Goal: Find specific page/section: Find specific page/section

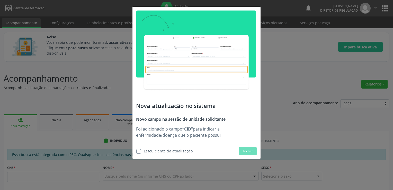
click at [140, 150] on label at bounding box center [138, 151] width 5 height 5
click at [136, 150] on input "checkbox" at bounding box center [134, 150] width 3 height 3
click at [137, 152] on label at bounding box center [138, 151] width 5 height 5
click at [136, 152] on input "checkbox" at bounding box center [134, 150] width 3 height 3
click at [241, 153] on button "Fechar" at bounding box center [248, 151] width 18 height 8
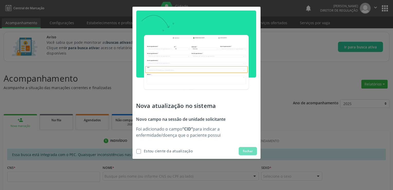
click at [138, 152] on label at bounding box center [138, 151] width 5 height 5
click at [136, 152] on input "checkbox" at bounding box center [134, 150] width 3 height 3
click at [140, 150] on label at bounding box center [138, 151] width 5 height 5
click at [136, 150] on input "checkbox" at bounding box center [134, 150] width 3 height 3
click at [140, 150] on label at bounding box center [138, 151] width 5 height 5
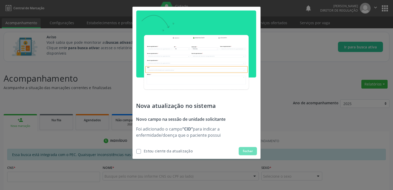
click at [136, 150] on input "checkbox" at bounding box center [134, 150] width 3 height 3
click at [140, 150] on label at bounding box center [138, 151] width 5 height 5
click at [136, 150] on input "checkbox" at bounding box center [134, 150] width 3 height 3
click at [181, 136] on p "Foi adicionado o campo “CID” para indicar a enfermidade/doença que o paciente p…" at bounding box center [196, 132] width 121 height 12
click at [140, 151] on label at bounding box center [138, 151] width 5 height 5
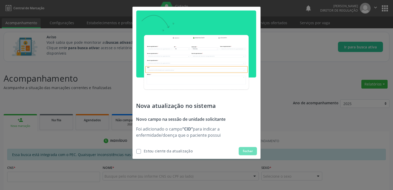
click at [136, 151] on input "checkbox" at bounding box center [134, 150] width 3 height 3
checkbox input "false"
click at [262, 145] on div "Nova atualização no sistema Novo campo na sessão de unidade solicitante Foi adi…" at bounding box center [196, 95] width 393 height 190
click at [243, 152] on span "Fechar" at bounding box center [248, 151] width 10 height 5
click at [299, 106] on div "Nova atualização no sistema Novo campo na sessão de unidade solicitante Foi adi…" at bounding box center [196, 95] width 393 height 190
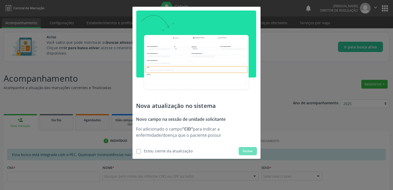
click at [248, 151] on span "Fechar" at bounding box center [248, 151] width 10 height 5
click at [134, 152] on div at bounding box center [135, 150] width 5 height 5
click at [138, 152] on label at bounding box center [138, 151] width 5 height 5
click at [136, 152] on input "checkbox" at bounding box center [134, 150] width 3 height 3
checkbox input "true"
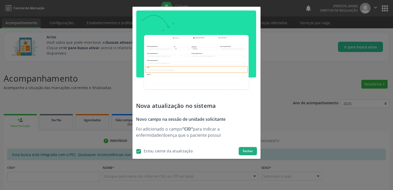
click at [254, 154] on button "Fechar" at bounding box center [248, 151] width 18 height 8
click at [253, 150] on span "Fechar" at bounding box center [248, 151] width 10 height 5
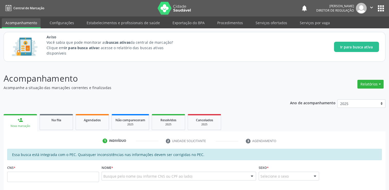
click at [237, 81] on p "Acompanhamento" at bounding box center [138, 78] width 268 height 13
click at [179, 81] on p "Acompanhamento" at bounding box center [138, 78] width 268 height 13
click at [64, 121] on div "Na fila" at bounding box center [56, 119] width 26 height 5
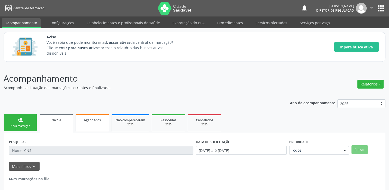
click at [96, 120] on span "Agendados" at bounding box center [92, 120] width 17 height 4
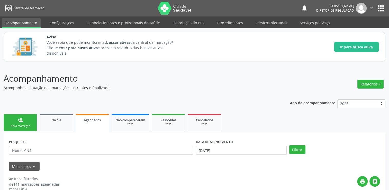
click at [88, 118] on span "Agendados" at bounding box center [92, 120] width 17 height 4
click at [135, 120] on span "Não compareceram" at bounding box center [131, 120] width 30 height 4
click at [182, 126] on link "Resolvidos 2025" at bounding box center [167, 122] width 33 height 17
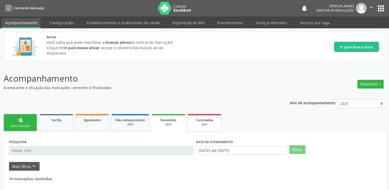
click at [197, 125] on div "2025" at bounding box center [205, 124] width 26 height 4
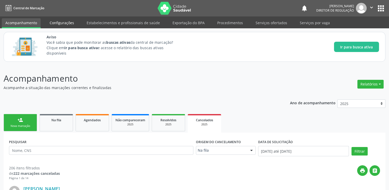
click at [69, 25] on link "Configurações" at bounding box center [62, 22] width 32 height 9
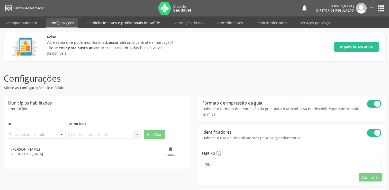
click at [105, 25] on link "Estabelecimentos e profissionais de saúde" at bounding box center [123, 22] width 81 height 9
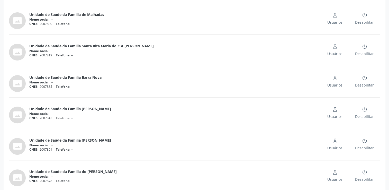
scroll to position [173, 0]
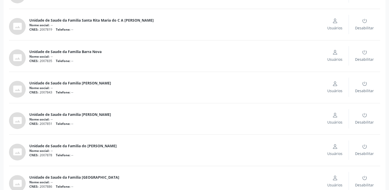
click at [87, 116] on span "Unidade de Saude da Familia [PERSON_NAME]" at bounding box center [70, 114] width 82 height 5
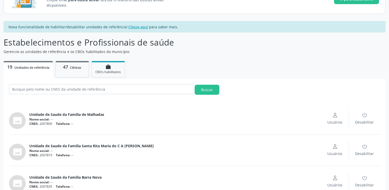
scroll to position [45, 0]
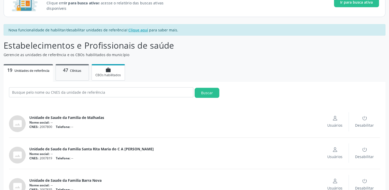
click at [113, 65] on link "work CBOs habilitados" at bounding box center [108, 72] width 33 height 16
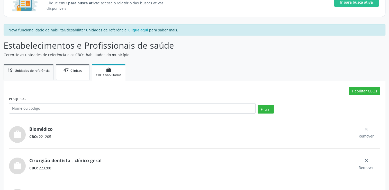
click at [71, 69] on span "Clínicas" at bounding box center [75, 70] width 11 height 4
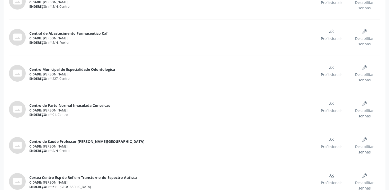
scroll to position [342, 0]
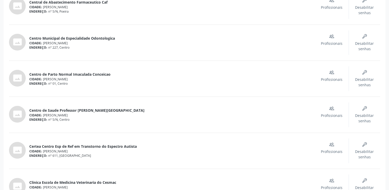
click at [67, 118] on div "ENDEREÇO: nº S/N, Centro" at bounding box center [172, 119] width 286 height 4
click at [329, 108] on div "Profissionais" at bounding box center [332, 112] width 22 height 12
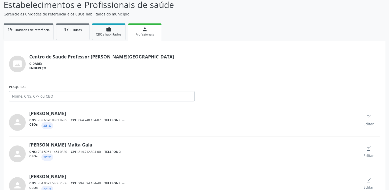
scroll to position [85, 0]
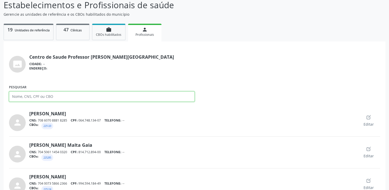
click at [51, 96] on input "Pesquisar" at bounding box center [102, 96] width 186 height 10
click at [25, 97] on input "lyc" at bounding box center [102, 96] width 186 height 10
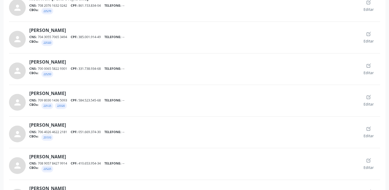
scroll to position [1210, 0]
type input "lyc"
click at [39, 91] on link "[PERSON_NAME]" at bounding box center [47, 94] width 37 height 6
click at [29, 102] on div "person" at bounding box center [19, 101] width 20 height 20
click at [16, 98] on icon "person" at bounding box center [17, 102] width 9 height 9
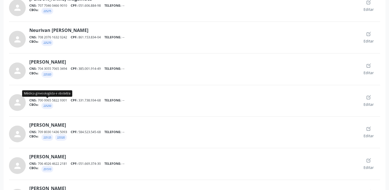
click at [47, 104] on small "225250" at bounding box center [47, 105] width 8 height 3
click at [48, 104] on small "225250" at bounding box center [47, 105] width 8 height 3
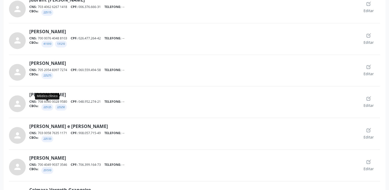
scroll to position [773, 0]
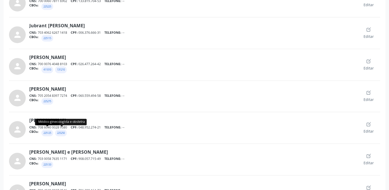
click at [64, 131] on small "225250" at bounding box center [61, 132] width 8 height 3
click at [45, 131] on small "225125" at bounding box center [47, 132] width 8 height 3
click at [64, 131] on small "225250" at bounding box center [61, 132] width 8 height 3
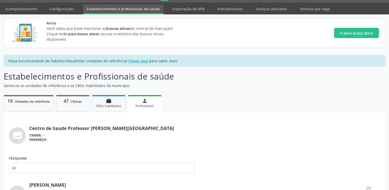
scroll to position [0, 0]
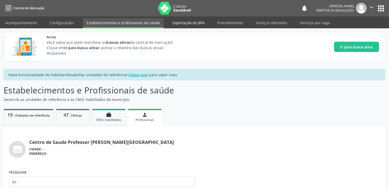
click at [185, 24] on link "Exportação do BPA" at bounding box center [188, 22] width 39 height 9
click at [237, 22] on link "Procedimentos" at bounding box center [230, 22] width 33 height 9
click at [280, 23] on link "Serviços ofertados" at bounding box center [271, 22] width 39 height 9
click at [301, 23] on link "Serviços por vaga" at bounding box center [314, 22] width 37 height 9
